Goal: Check status: Check status

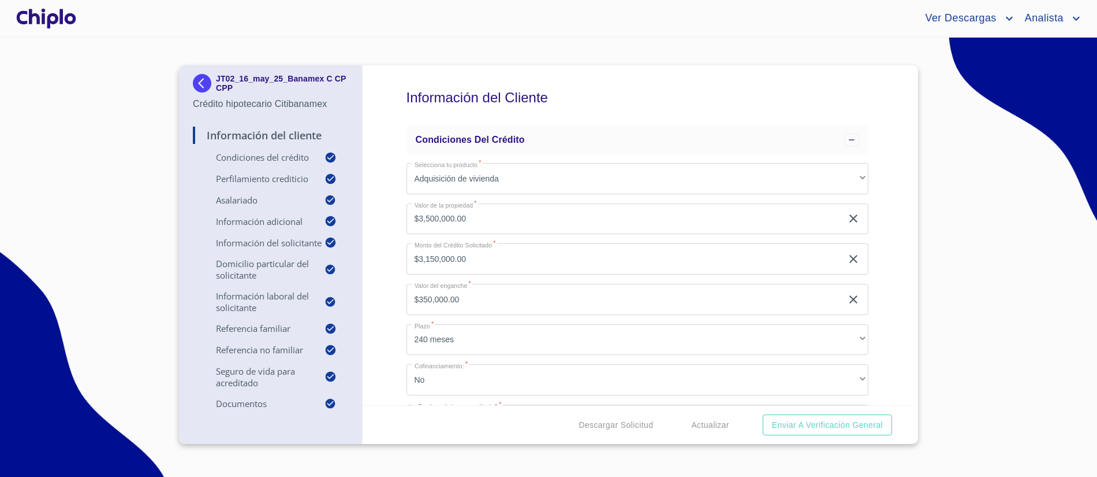
click at [68, 7] on div at bounding box center [46, 18] width 65 height 37
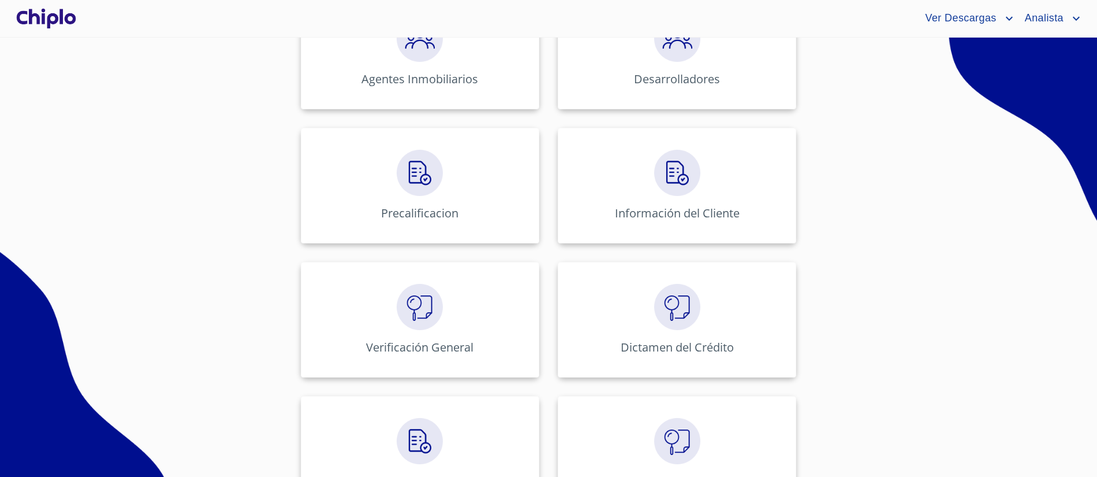
scroll to position [375, 0]
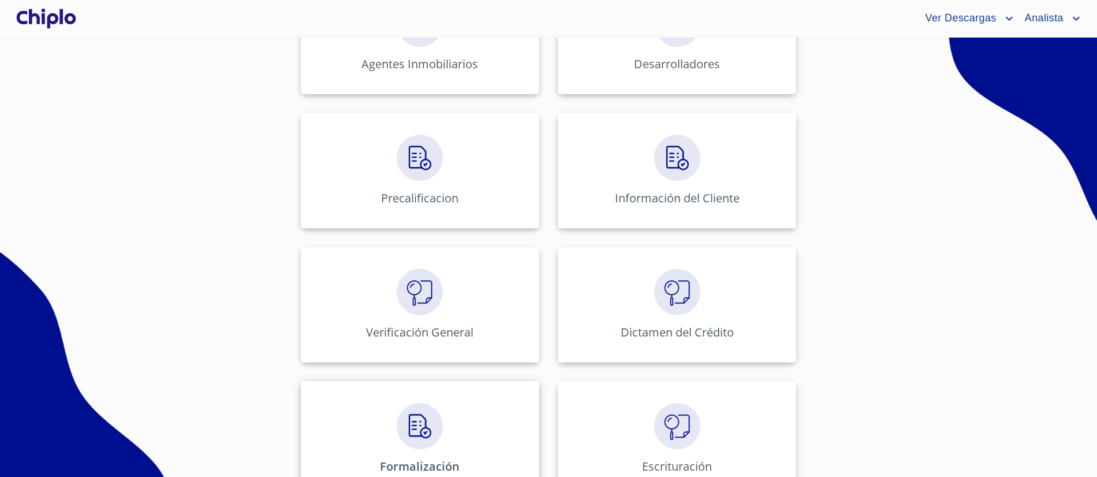
click at [455, 412] on div "Formalización" at bounding box center [420, 439] width 239 height 116
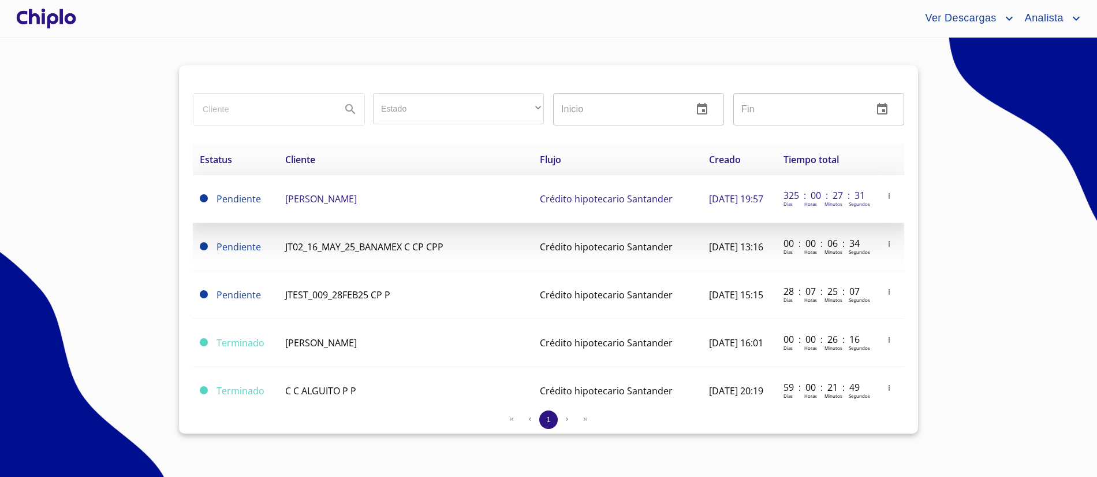
click at [357, 203] on span "[PERSON_NAME]" at bounding box center [321, 198] width 72 height 13
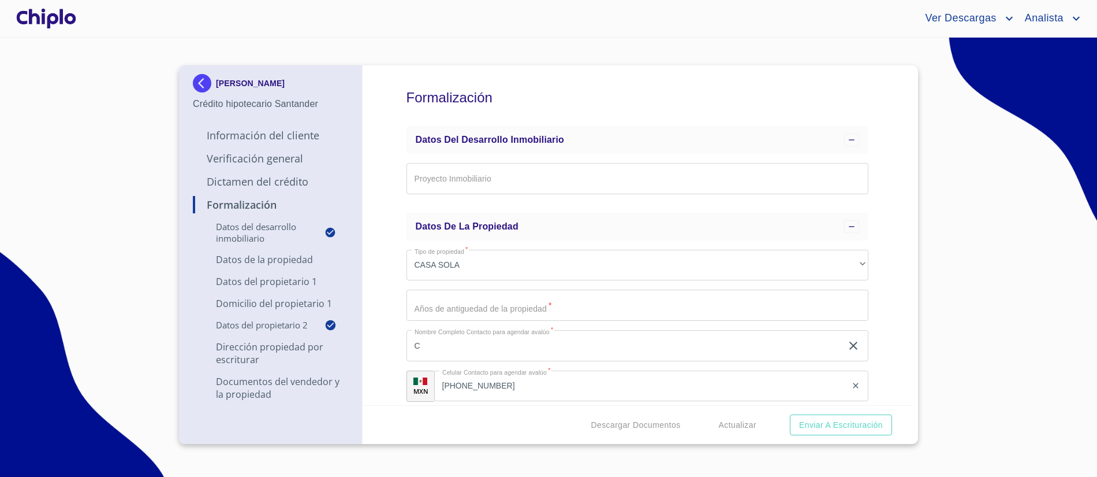
click at [104, 71] on section "[PERSON_NAME] Crédito hipotecario Santander Información del Cliente Verificació…" at bounding box center [548, 257] width 1097 height 439
